Goal: Task Accomplishment & Management: Manage account settings

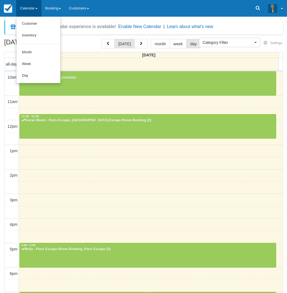
select select
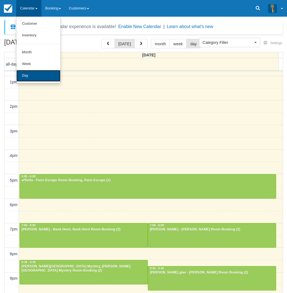
click at [36, 74] on link "Day" at bounding box center [38, 76] width 44 height 12
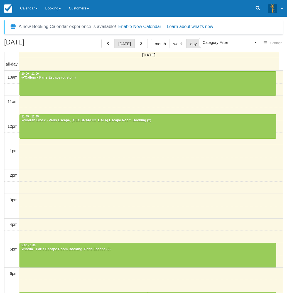
select select
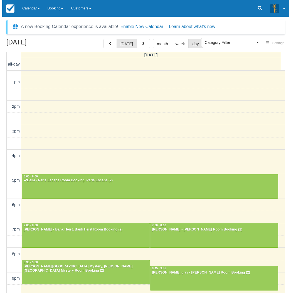
scroll to position [69, 0]
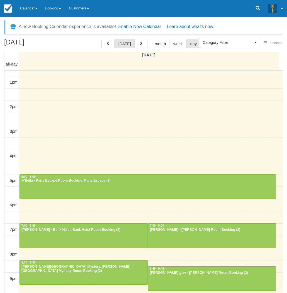
drag, startPoint x: 1, startPoint y: 204, endPoint x: 3, endPoint y: 202, distance: 3.2
click at [1, 204] on div "August 29, 2025 today month week day Friday all-day 10am 11am 12pm 1pm 2pm 3pm …" at bounding box center [143, 174] width 287 height 271
click at [140, 43] on span "button" at bounding box center [141, 44] width 4 height 4
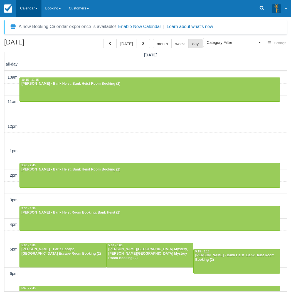
click at [24, 8] on link "Calendar" at bounding box center [28, 8] width 25 height 17
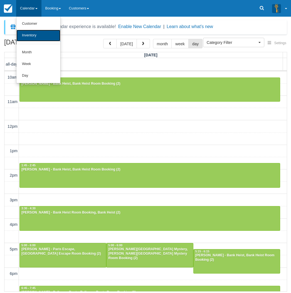
click at [31, 33] on link "Inventory" at bounding box center [38, 36] width 44 height 12
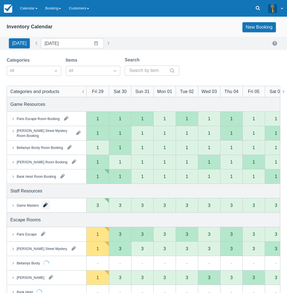
click at [46, 205] on button "button" at bounding box center [45, 205] width 9 height 9
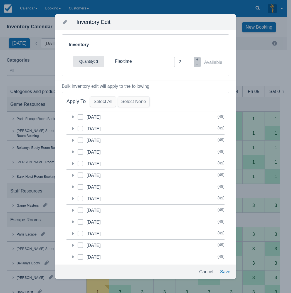
click at [74, 128] on icon at bounding box center [73, 129] width 6 height 6
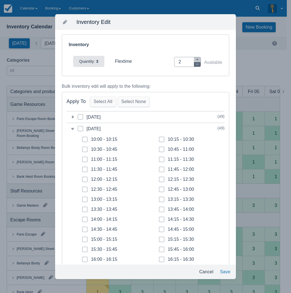
click at [195, 63] on icon "button" at bounding box center [196, 64] width 3 height 3
click at [195, 58] on icon "button" at bounding box center [196, 59] width 3 height 3
type input "1"
click at [86, 139] on span at bounding box center [85, 142] width 6 height 10
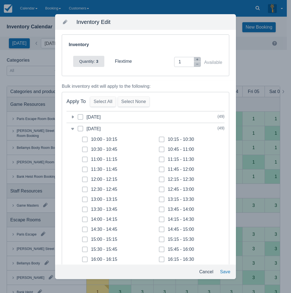
click at [82, 138] on input "10:00 - 10:15" at bounding box center [82, 138] width 0 height 0
checkbox input "true"
click at [86, 148] on span at bounding box center [85, 152] width 6 height 10
click at [82, 148] on input "10:30 - 10:45" at bounding box center [82, 148] width 0 height 0
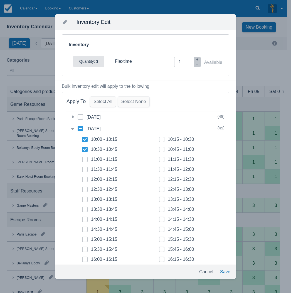
checkbox input "true"
click at [84, 160] on icon at bounding box center [85, 159] width 2 height 2
click at [82, 158] on input "11:00 - 11:15" at bounding box center [82, 158] width 0 height 0
checkbox input "true"
click at [85, 168] on span at bounding box center [85, 172] width 6 height 10
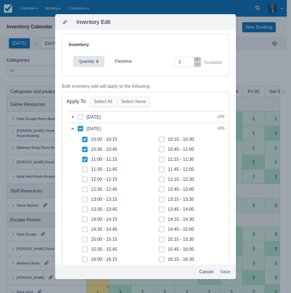
click at [82, 168] on input "11:30 - 11:45" at bounding box center [82, 168] width 0 height 0
checkbox input "true"
click at [160, 141] on span at bounding box center [162, 142] width 6 height 10
click at [159, 138] on input "10:15 - 10:30" at bounding box center [159, 138] width 0 height 0
checkbox input "true"
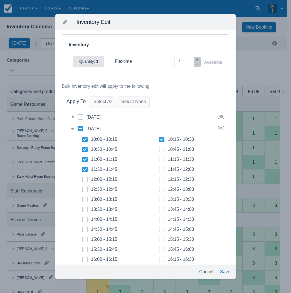
click at [161, 150] on span at bounding box center [162, 152] width 6 height 10
click at [159, 148] on input "10:45 - 11:00" at bounding box center [159, 148] width 0 height 0
checkbox input "true"
click at [160, 160] on icon at bounding box center [161, 159] width 2 height 2
click at [159, 158] on input "11:15 - 11:30" at bounding box center [159, 158] width 0 height 0
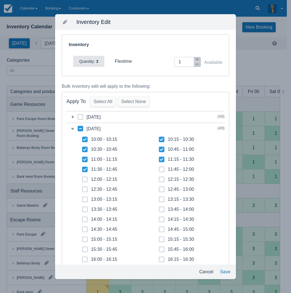
checkbox input "true"
click at [227, 271] on button "Save" at bounding box center [225, 272] width 15 height 10
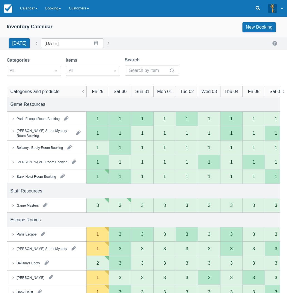
click at [5, 206] on div "Categories All Items All Search Categories and products Fri 29 Sat 30 Sun 31 Mo…" at bounding box center [143, 249] width 287 height 384
